Goal: Transaction & Acquisition: Purchase product/service

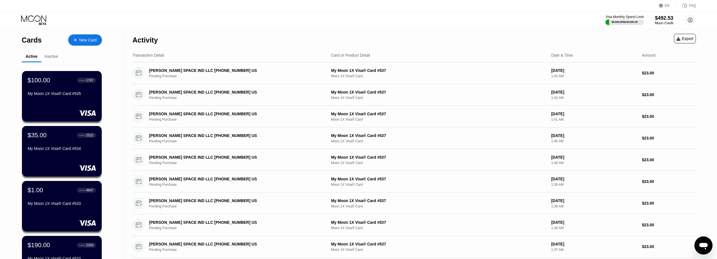
click at [81, 39] on div "New Card" at bounding box center [87, 40] width 17 height 5
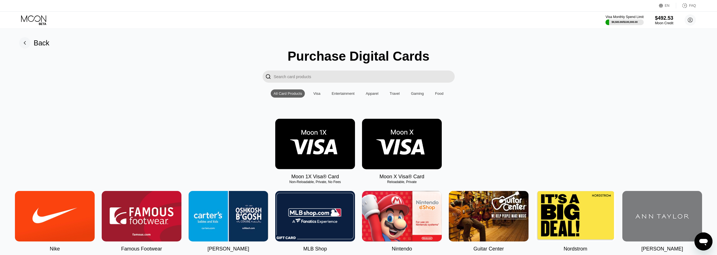
click at [595, 123] on div "Moon 1X Visa® Card Non-Reloadable, Private, No Fees Moon X Visa® Card Reloadabl…" at bounding box center [358, 149] width 705 height 61
click at [321, 133] on img at bounding box center [315, 144] width 80 height 50
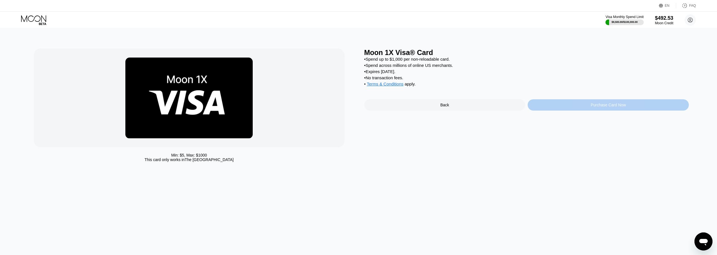
click at [539, 108] on div "Purchase Card Now" at bounding box center [608, 104] width 161 height 11
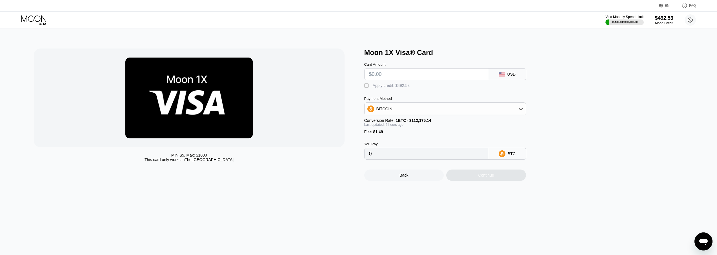
click at [408, 70] on input "text" at bounding box center [426, 73] width 114 height 11
type input "$1"
type input "0.00002222"
type input "$11"
type input "0.00011143"
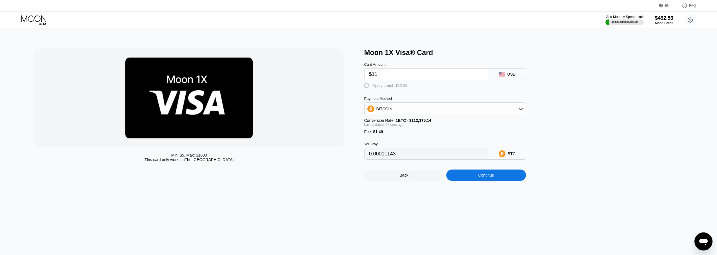
type input "$113"
type input "0.00102141"
type input "$113"
click at [381, 86] on div "Apply credit: $114.49" at bounding box center [391, 85] width 37 height 5
type input "0"
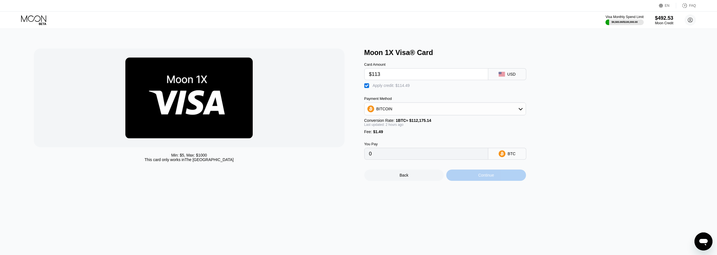
click at [485, 177] on div "Continue" at bounding box center [486, 175] width 16 height 5
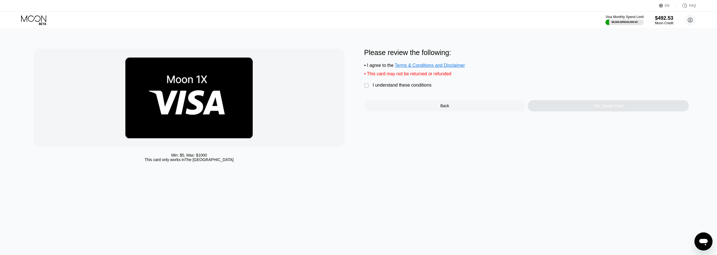
click at [404, 89] on div " I understand these conditions" at bounding box center [399, 86] width 70 height 6
click at [614, 111] on div "Yes, Create Card" at bounding box center [608, 105] width 161 height 11
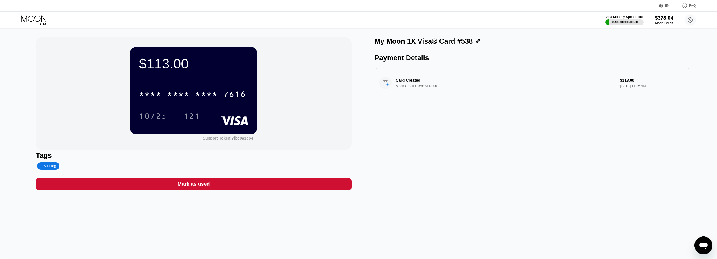
click at [229, 92] on div "7616" at bounding box center [235, 94] width 23 height 9
click at [577, 208] on div "$113.00 4513 6500 2035 7616 10/25 121 Support Token: 7fbc9a1d64 Tags Add Tag [P…" at bounding box center [358, 144] width 717 height 230
click at [28, 18] on icon at bounding box center [34, 20] width 26 height 10
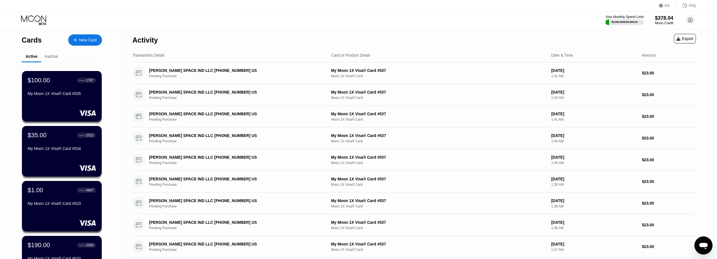
click at [94, 39] on div "New Card" at bounding box center [87, 40] width 17 height 5
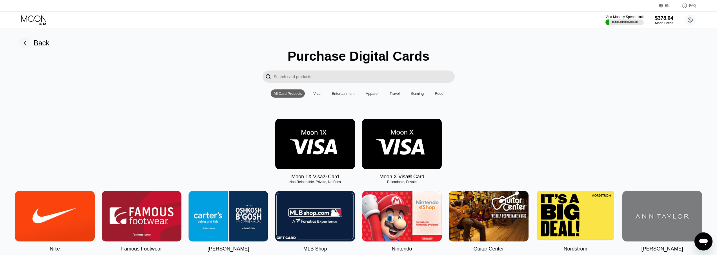
click at [333, 149] on img at bounding box center [315, 144] width 80 height 50
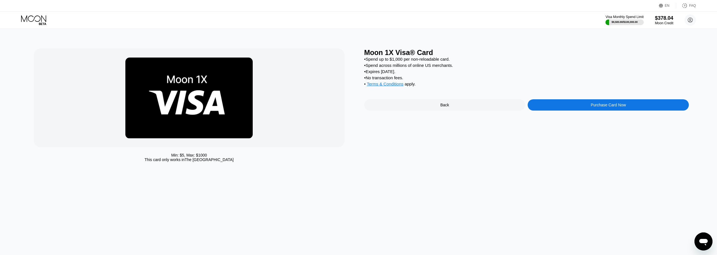
click at [614, 107] on div "Purchase Card Now" at bounding box center [608, 105] width 35 height 5
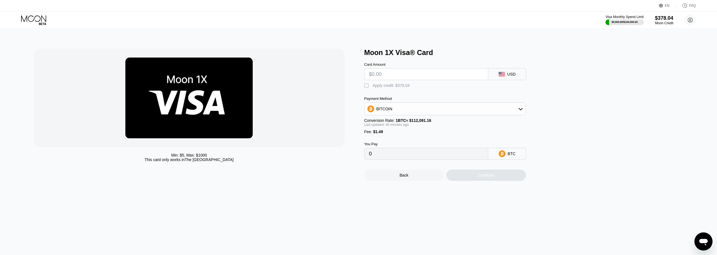
click at [399, 73] on input "text" at bounding box center [426, 73] width 114 height 11
type input "$2"
type input "0.00003121"
type input "$27"
type input "0.00025474"
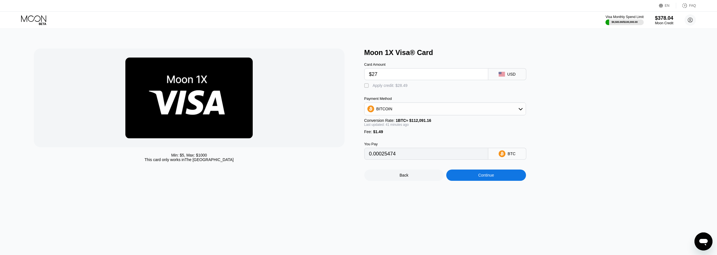
type input "$275"
type input "0.00247217"
type input "$275"
click at [395, 89] on div " Apply credit: $276.49" at bounding box center [388, 86] width 48 height 6
type input "0"
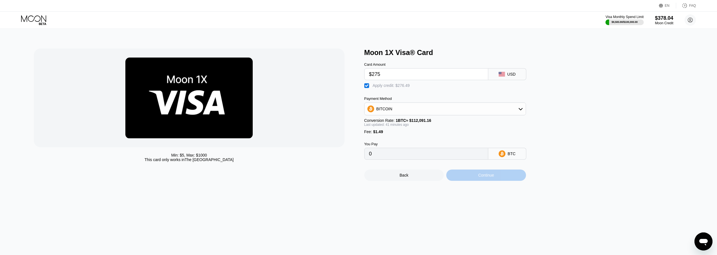
click at [498, 179] on div "Continue" at bounding box center [487, 174] width 80 height 11
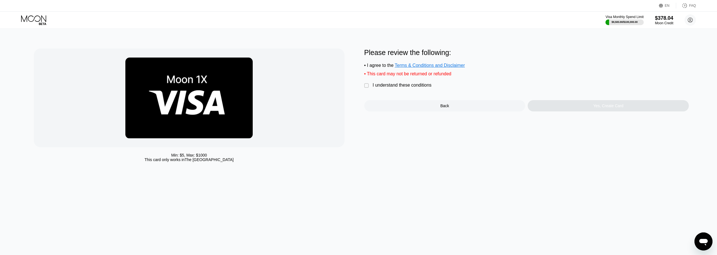
click at [415, 88] on div "I understand these conditions" at bounding box center [402, 85] width 59 height 5
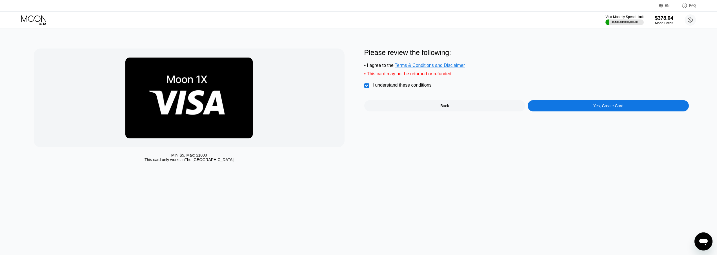
click at [583, 105] on div "Yes, Create Card" at bounding box center [608, 105] width 161 height 11
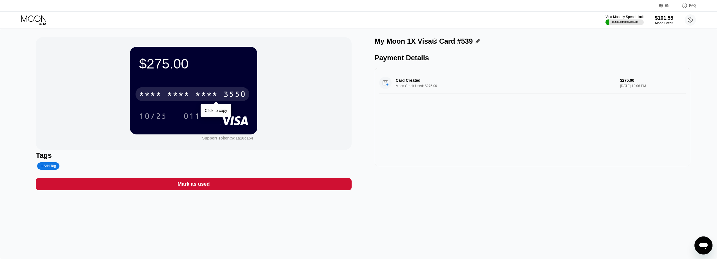
click at [221, 94] on div "* * * * * * * * * * * * 3550" at bounding box center [193, 94] width 114 height 14
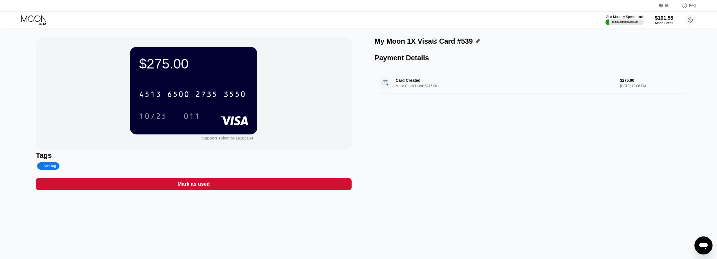
drag, startPoint x: 562, startPoint y: 149, endPoint x: 542, endPoint y: 150, distance: 19.7
click at [562, 149] on div "Card Created Moon Credit Used: $275.00 $275.00 Aug 22, 2025 12:06 PM" at bounding box center [533, 117] width 316 height 99
